Goal: Information Seeking & Learning: Learn about a topic

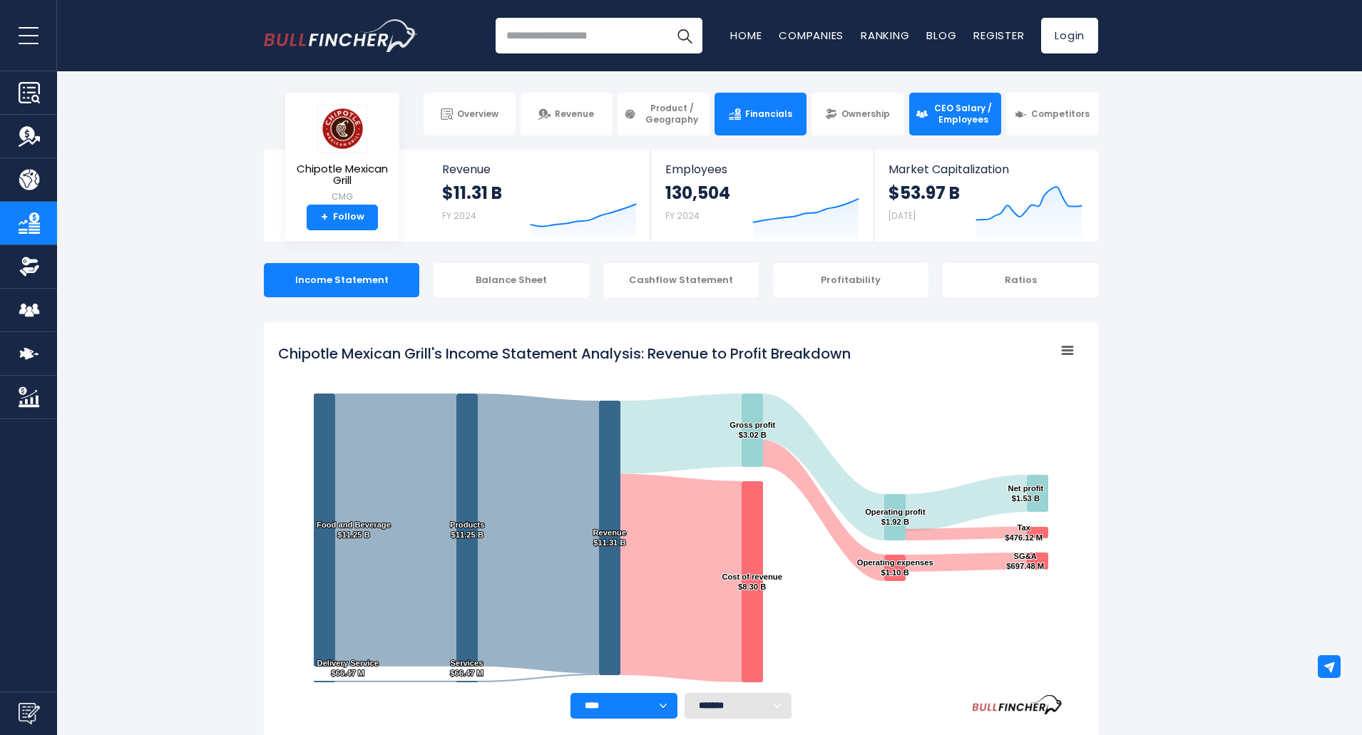
click at [946, 123] on span "CEO Salary / Employees" at bounding box center [963, 114] width 63 height 22
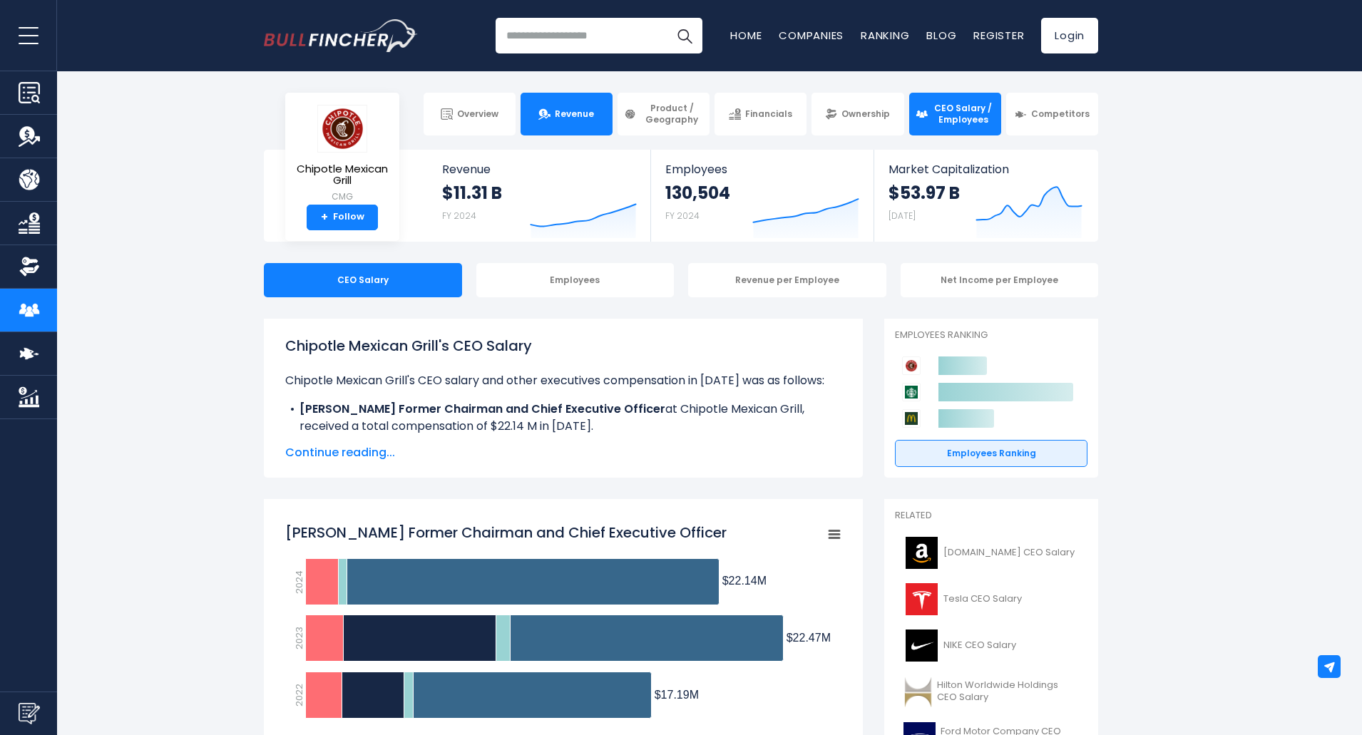
click at [574, 111] on span "Revenue" at bounding box center [574, 113] width 39 height 11
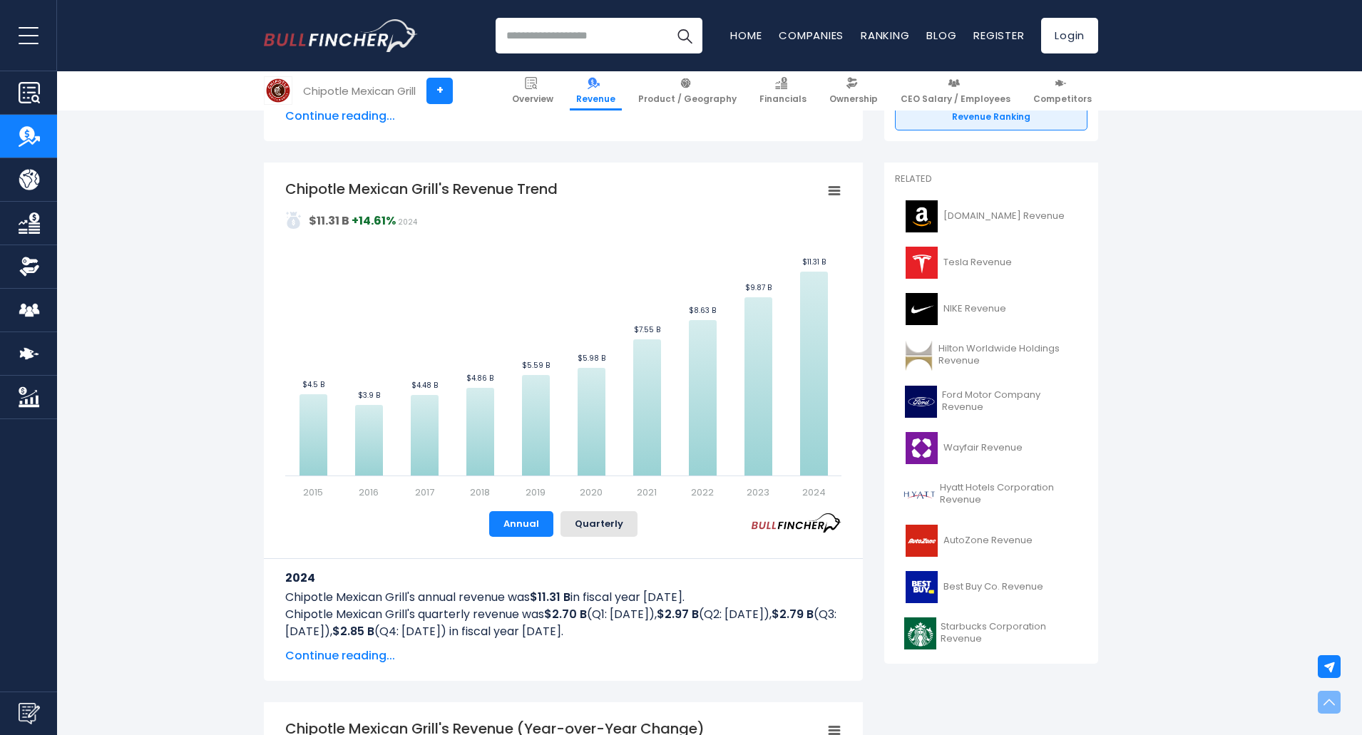
scroll to position [285, 0]
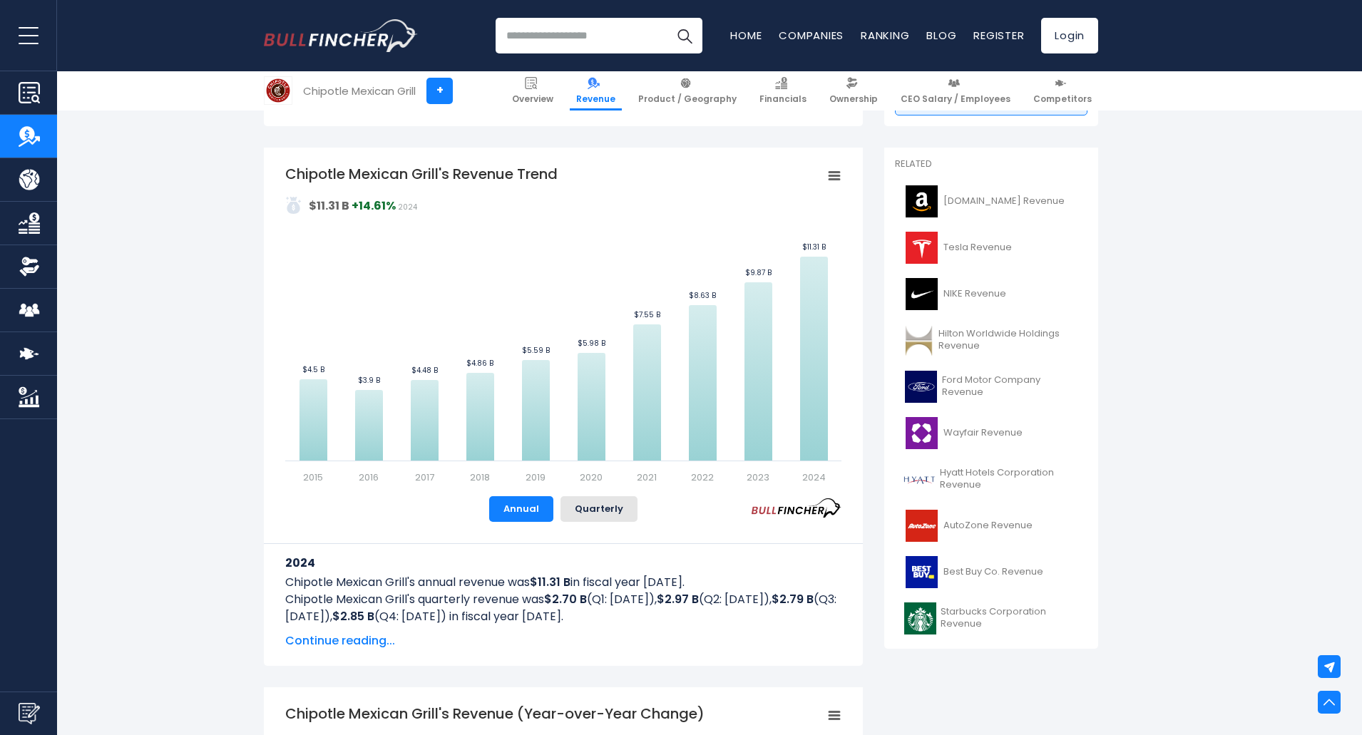
click at [534, 39] on input "search" at bounding box center [599, 36] width 207 height 36
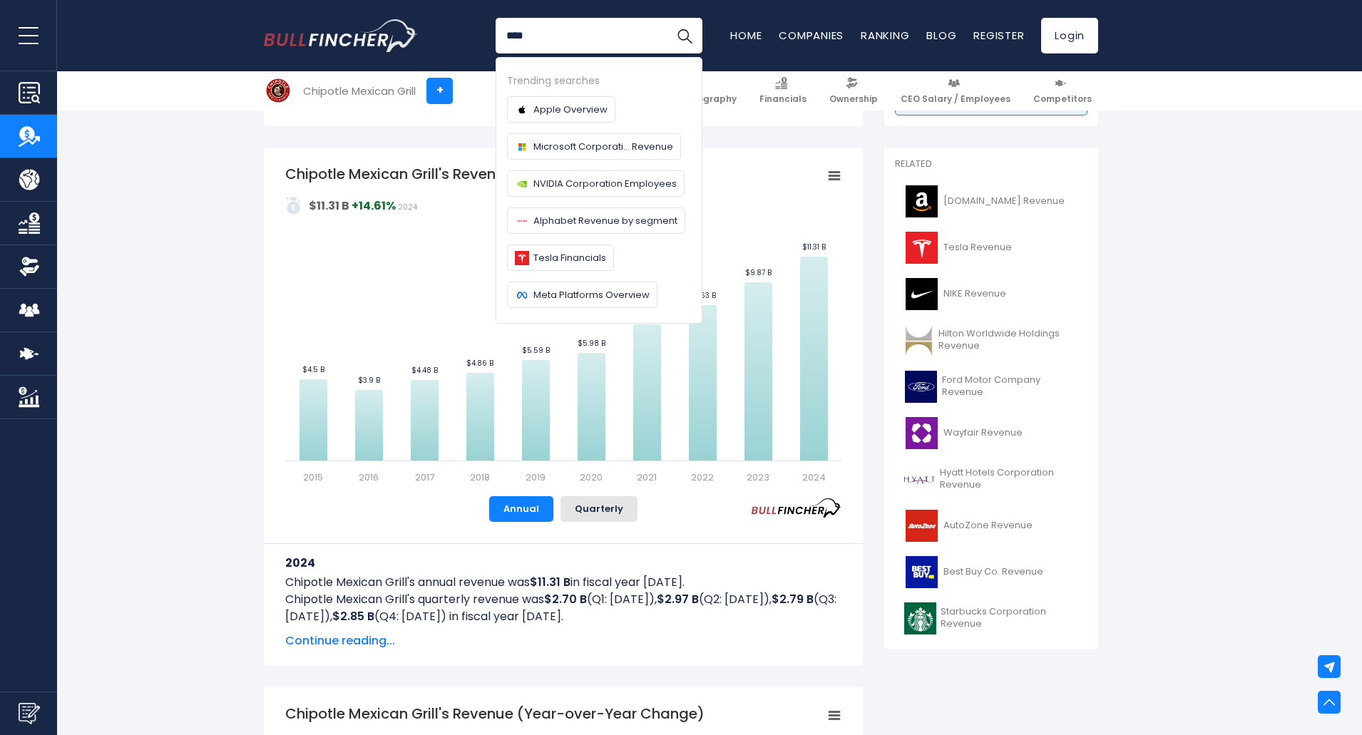
type input "****"
click at [667, 18] on button "Search" at bounding box center [685, 36] width 36 height 36
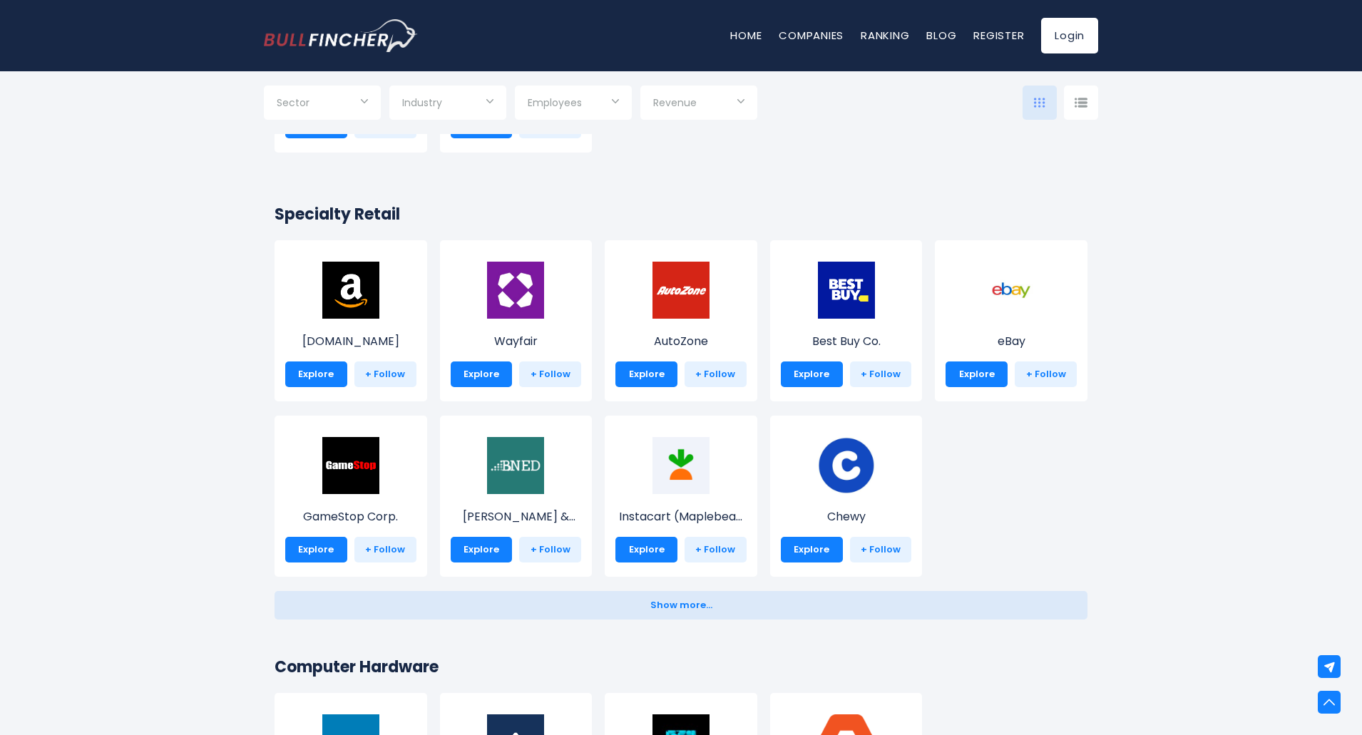
scroll to position [499, 0]
